Goal: Task Accomplishment & Management: Manage account settings

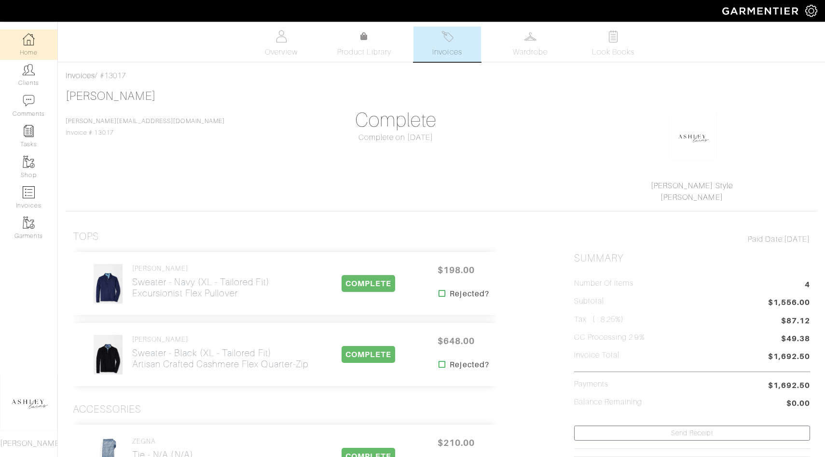
click at [29, 37] on img at bounding box center [29, 39] width 12 height 12
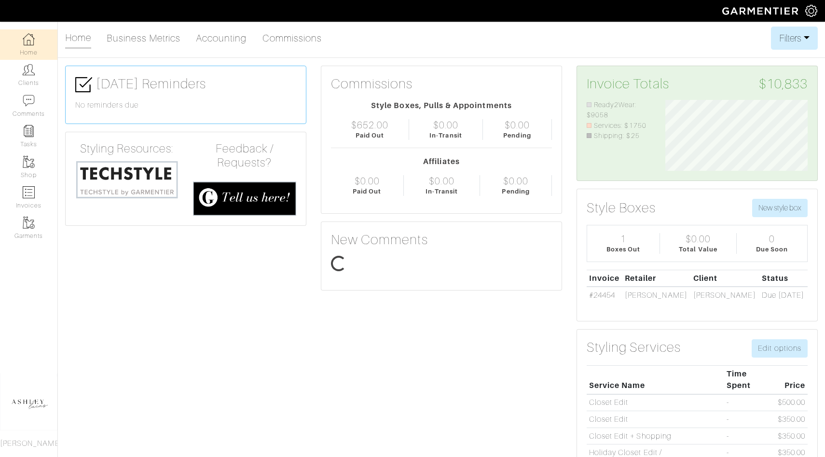
scroll to position [71, 157]
click at [47, 205] on link "Invoices" at bounding box center [28, 197] width 57 height 30
select select
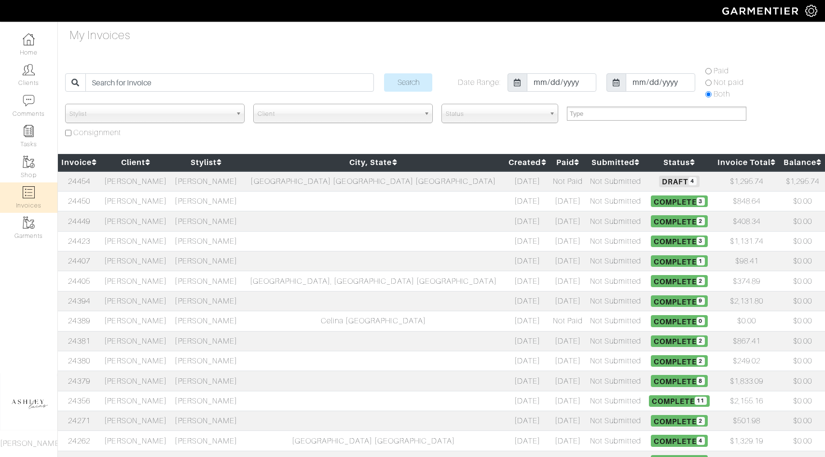
click at [651, 205] on span "Complete 3" at bounding box center [679, 201] width 56 height 12
click at [651, 222] on span "Complete 2" at bounding box center [679, 221] width 56 height 12
click at [651, 199] on span "Complete 3" at bounding box center [679, 201] width 56 height 12
click at [227, 226] on td "[PERSON_NAME]" at bounding box center [206, 221] width 70 height 20
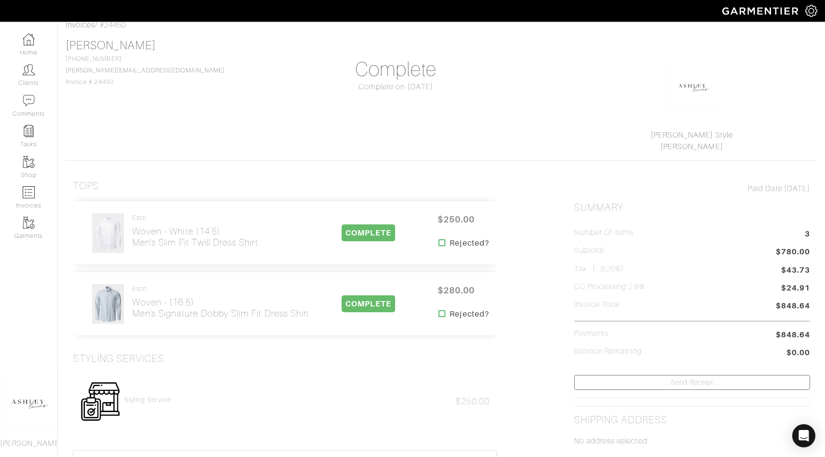
scroll to position [49, 0]
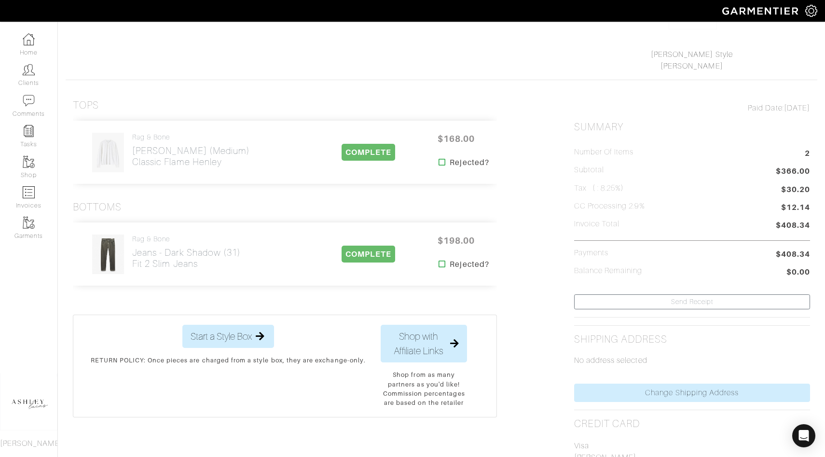
scroll to position [130, 0]
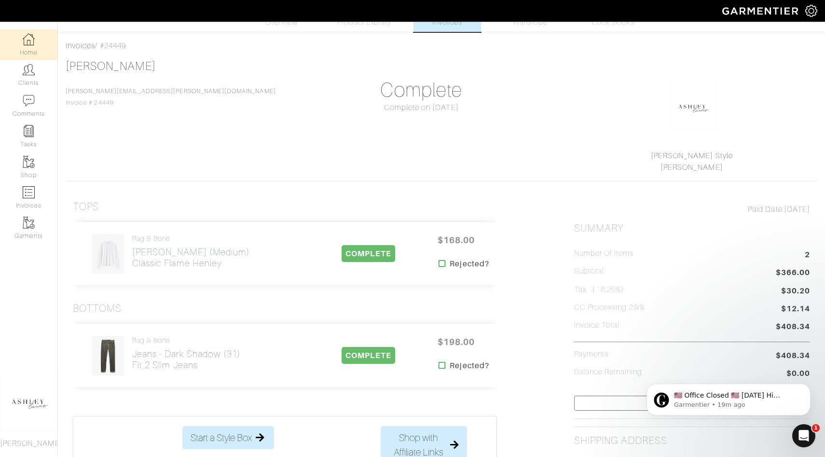
click at [42, 43] on link "Home" at bounding box center [28, 44] width 57 height 30
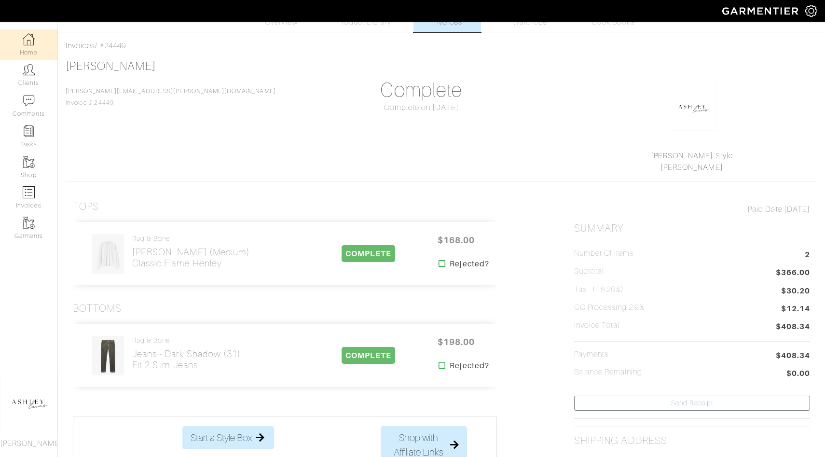
click at [42, 43] on link "Home" at bounding box center [28, 44] width 57 height 30
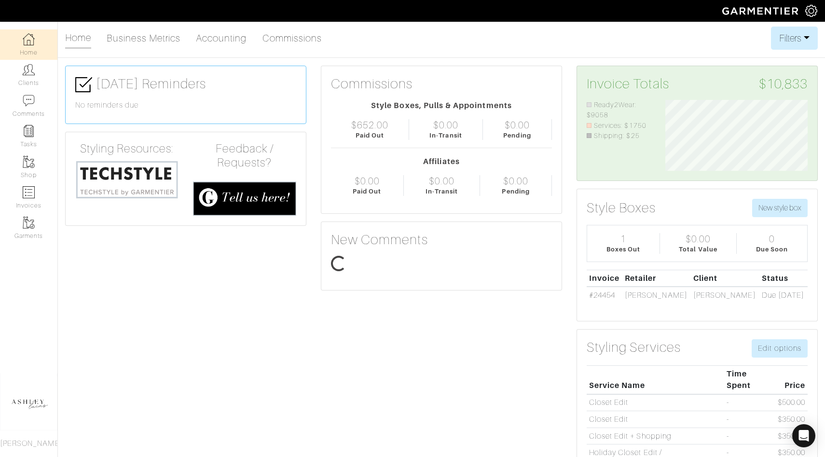
scroll to position [71, 157]
